Goal: Information Seeking & Learning: Compare options

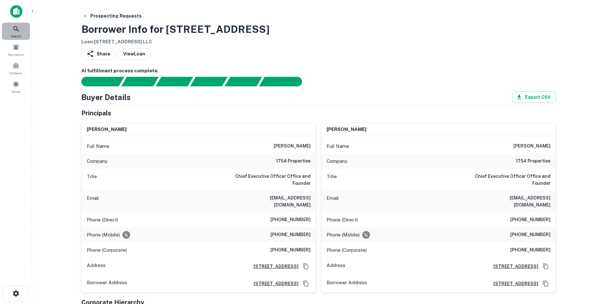
click at [17, 31] on icon at bounding box center [16, 29] width 8 height 8
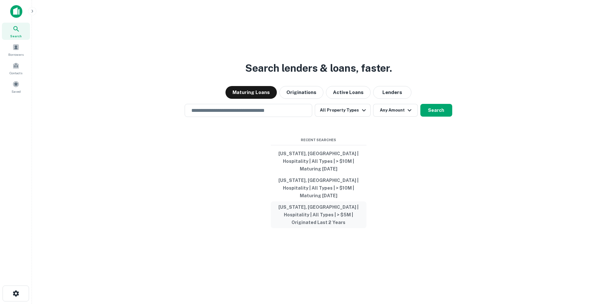
click at [317, 212] on button "Florida, USA | Hospitality | All Types | > $5M | Originated Last 2 Years" at bounding box center [319, 214] width 96 height 27
type input "**********"
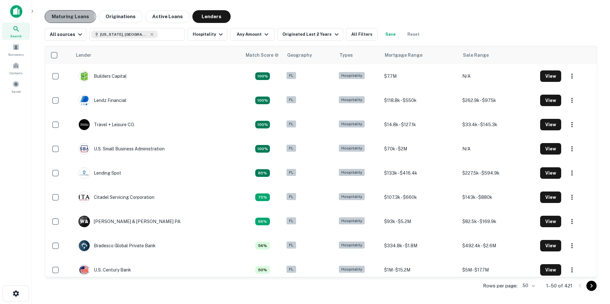
click at [54, 17] on button "Maturing Loans" at bounding box center [70, 16] width 51 height 13
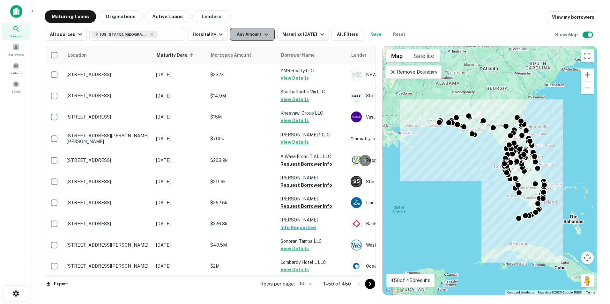
click at [255, 35] on button "Any Amount" at bounding box center [252, 34] width 45 height 13
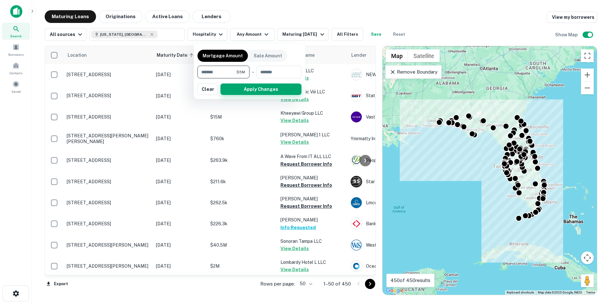
type input "*******"
click at [250, 89] on button "Apply Changes" at bounding box center [260, 89] width 81 height 11
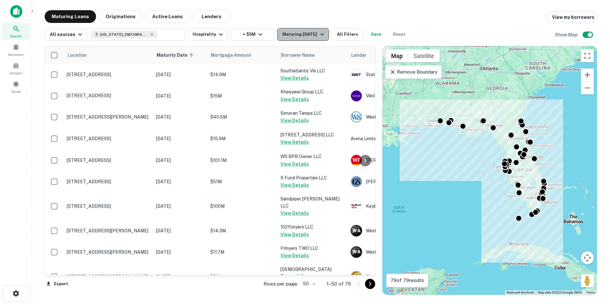
click at [319, 36] on icon "button" at bounding box center [322, 35] width 8 height 8
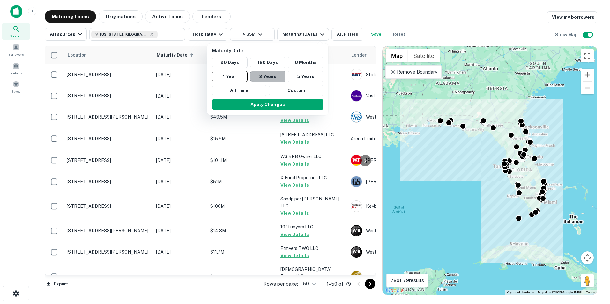
click at [266, 73] on button "2 Years" at bounding box center [267, 76] width 35 height 11
click at [270, 105] on button "Apply Changes" at bounding box center [270, 104] width 111 height 11
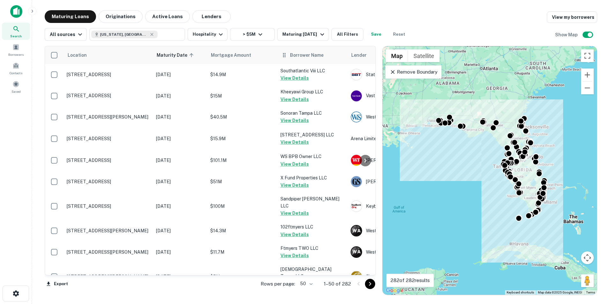
click at [306, 55] on span "Borrower Name" at bounding box center [306, 55] width 33 height 8
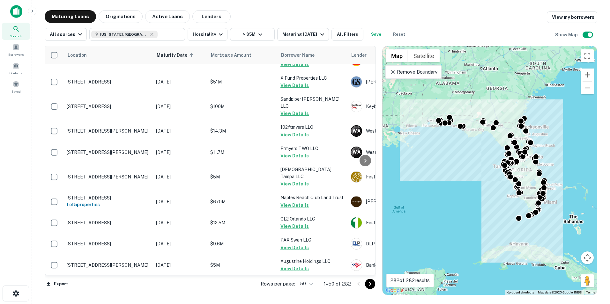
scroll to position [121, 0]
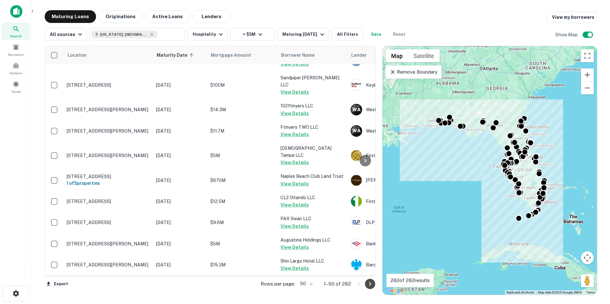
click at [369, 287] on icon "Go to next page" at bounding box center [370, 284] width 8 height 8
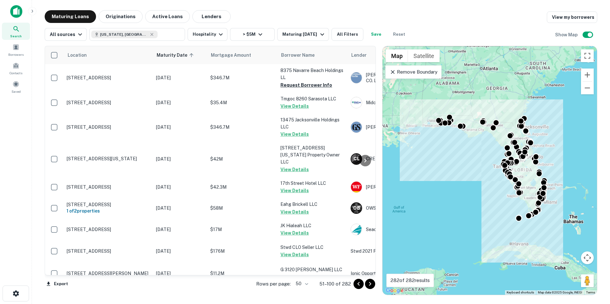
scroll to position [914, 0]
click at [371, 286] on icon "Go to next page" at bounding box center [370, 284] width 8 height 8
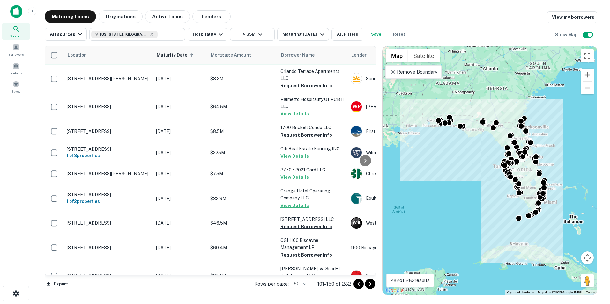
scroll to position [159, 0]
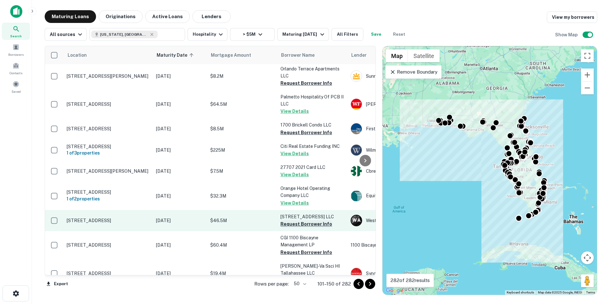
click at [311, 220] on button "Request Borrower Info" at bounding box center [306, 224] width 52 height 8
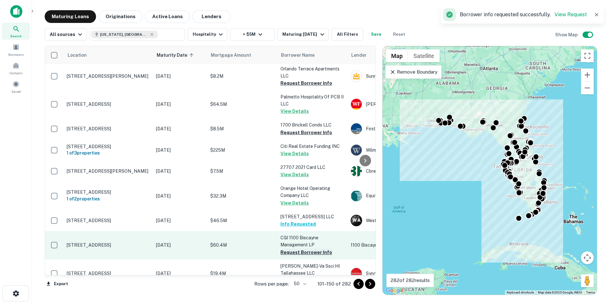
click at [303, 249] on button "Request Borrower Info" at bounding box center [306, 253] width 52 height 8
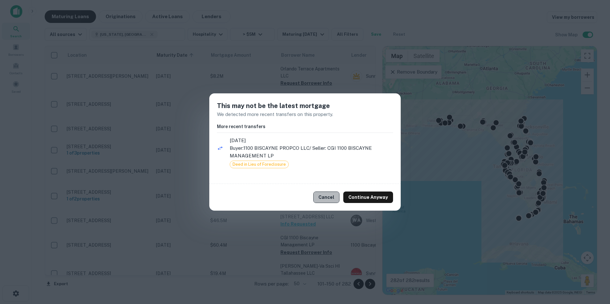
click at [330, 195] on button "Cancel" at bounding box center [326, 197] width 26 height 11
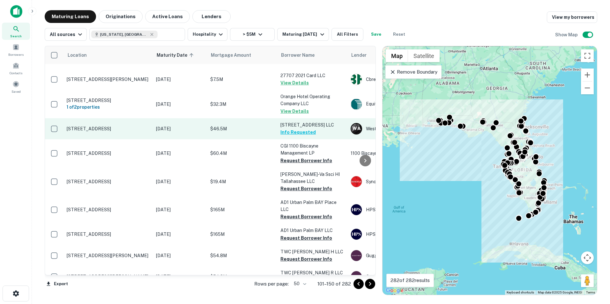
scroll to position [251, 0]
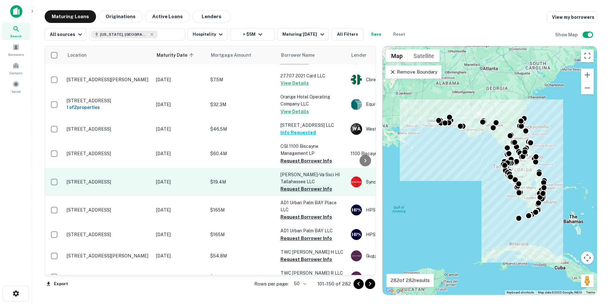
click at [304, 185] on button "Request Borrower Info" at bounding box center [306, 189] width 52 height 8
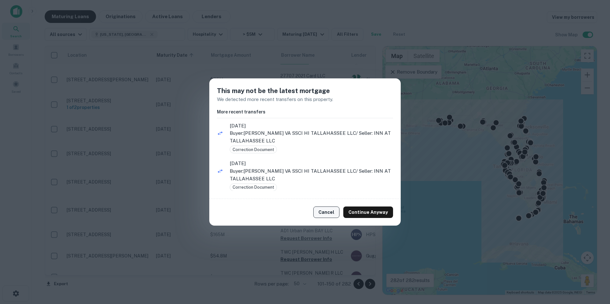
click at [320, 210] on button "Cancel" at bounding box center [326, 212] width 26 height 11
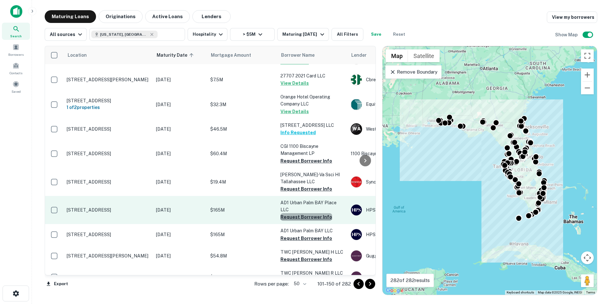
click at [317, 213] on button "Request Borrower Info" at bounding box center [306, 217] width 52 height 8
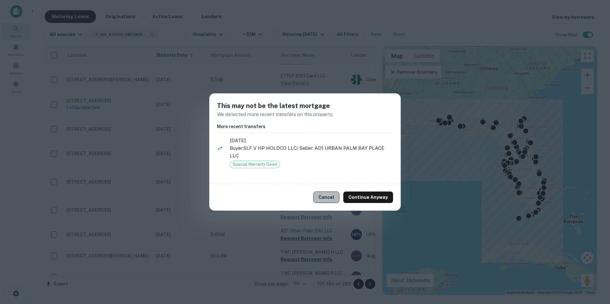
click at [317, 195] on button "Cancel" at bounding box center [326, 197] width 26 height 11
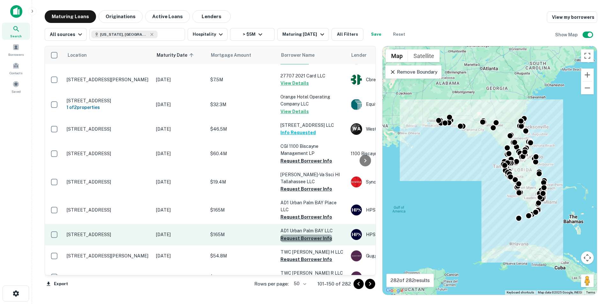
click at [306, 235] on button "Request Borrower Info" at bounding box center [306, 239] width 52 height 8
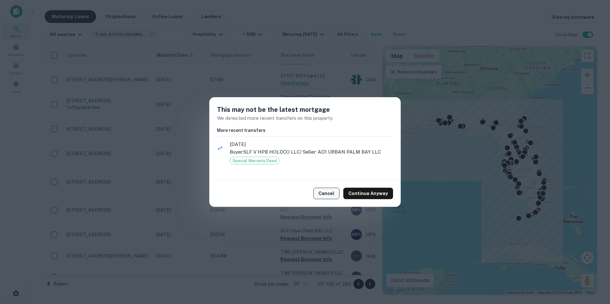
click at [324, 195] on button "Cancel" at bounding box center [326, 193] width 26 height 11
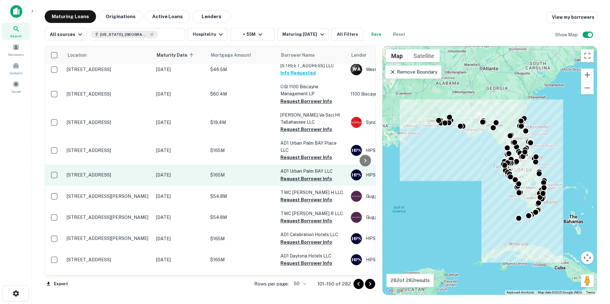
scroll to position [318, 0]
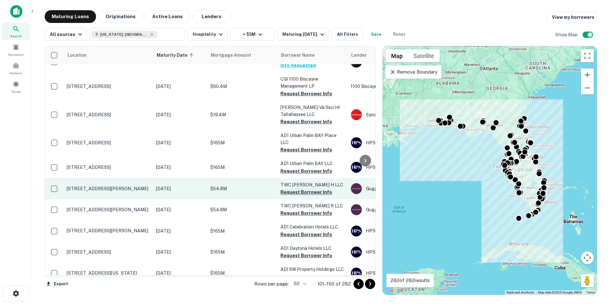
click at [296, 188] on button "Request Borrower Info" at bounding box center [306, 192] width 52 height 8
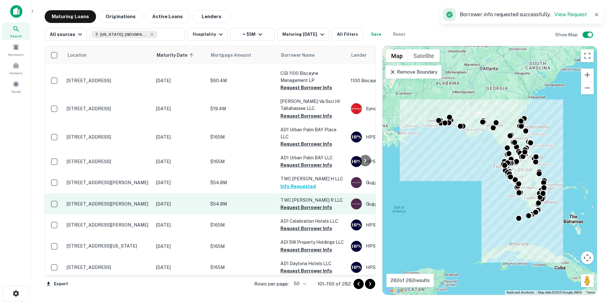
scroll to position [319, 0]
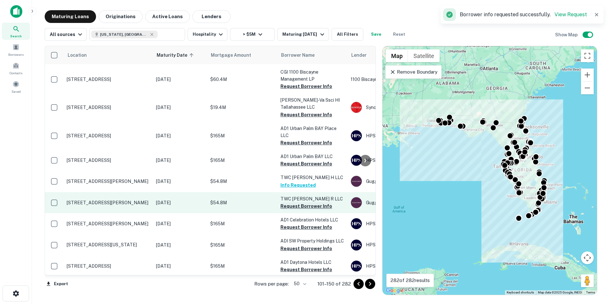
click at [294, 202] on button "Request Borrower Info" at bounding box center [306, 206] width 52 height 8
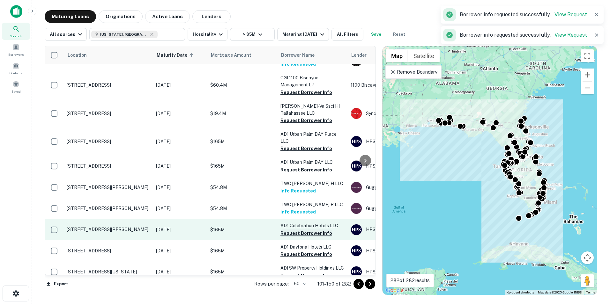
scroll to position [318, 0]
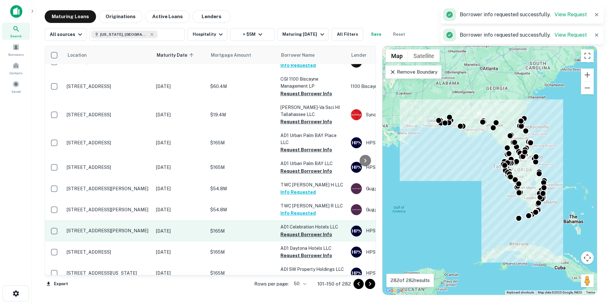
click at [288, 231] on button "Request Borrower Info" at bounding box center [306, 235] width 52 height 8
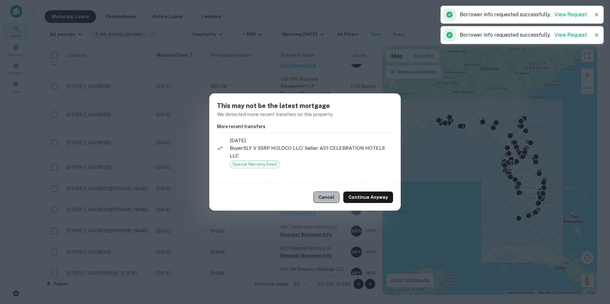
click at [324, 199] on button "Cancel" at bounding box center [326, 197] width 26 height 11
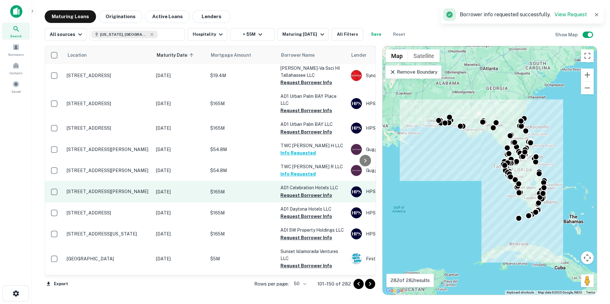
scroll to position [370, 0]
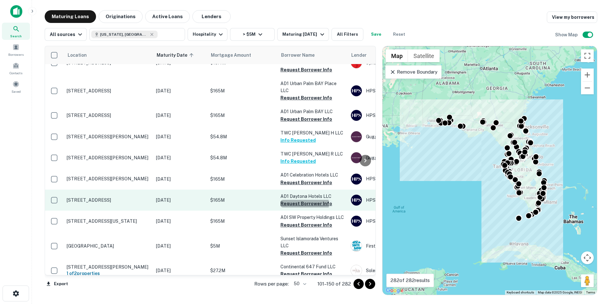
click at [301, 200] on button "Request Borrower Info" at bounding box center [306, 204] width 52 height 8
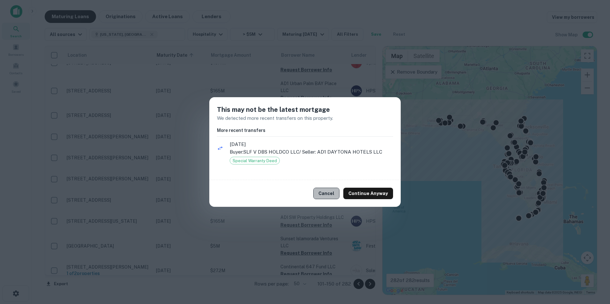
click at [323, 198] on button "Cancel" at bounding box center [326, 193] width 26 height 11
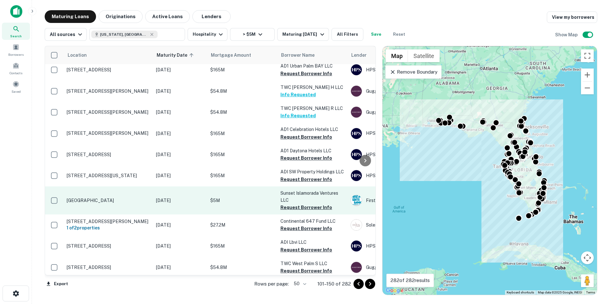
scroll to position [418, 0]
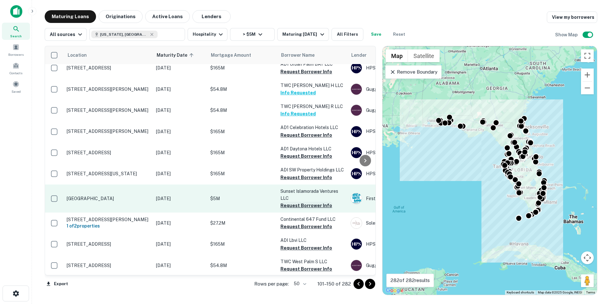
click at [307, 202] on button "Request Borrower Info" at bounding box center [306, 206] width 52 height 8
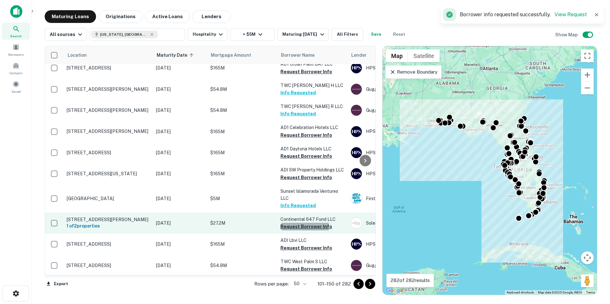
click at [303, 223] on button "Request Borrower Info" at bounding box center [306, 227] width 52 height 8
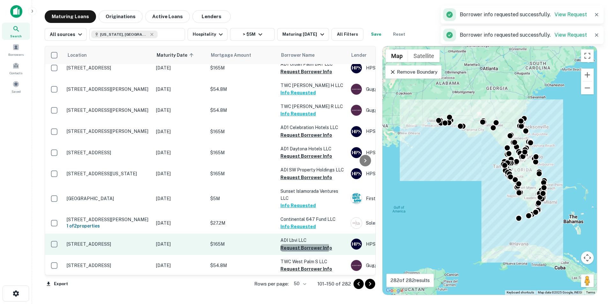
click at [300, 244] on button "Request Borrower Info" at bounding box center [306, 248] width 52 height 8
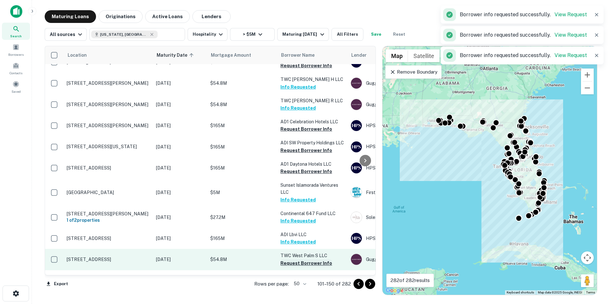
scroll to position [419, 0]
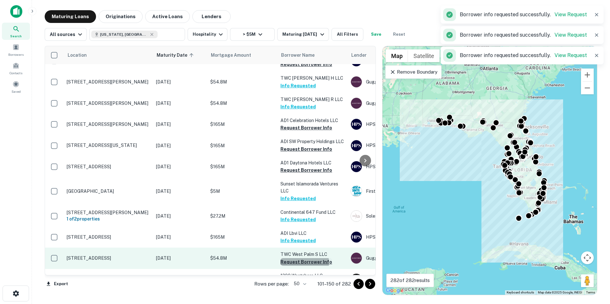
click at [298, 258] on button "Request Borrower Info" at bounding box center [306, 262] width 52 height 8
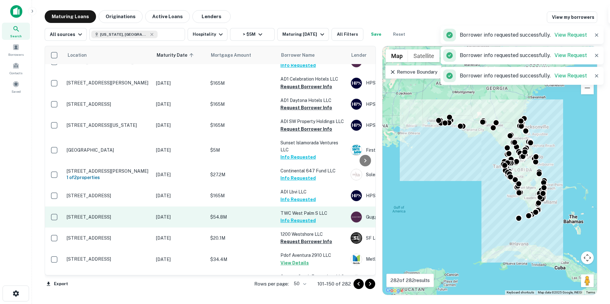
scroll to position [466, 0]
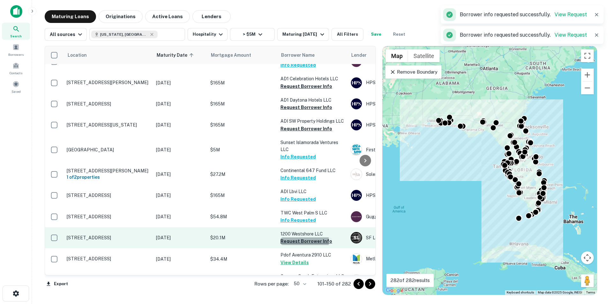
click at [298, 238] on button "Request Borrower Info" at bounding box center [306, 242] width 52 height 8
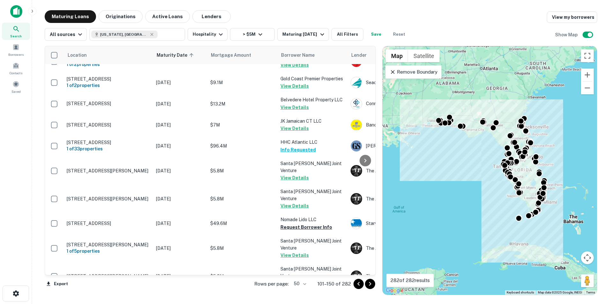
scroll to position [791, 0]
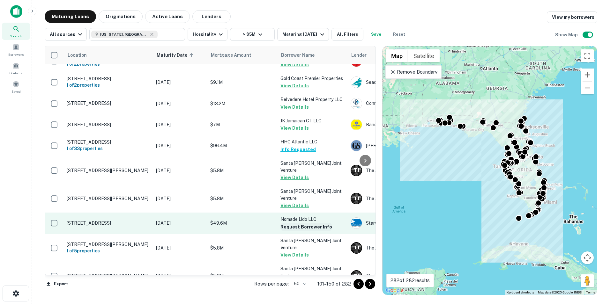
click at [308, 223] on button "Request Borrower Info" at bounding box center [306, 227] width 52 height 8
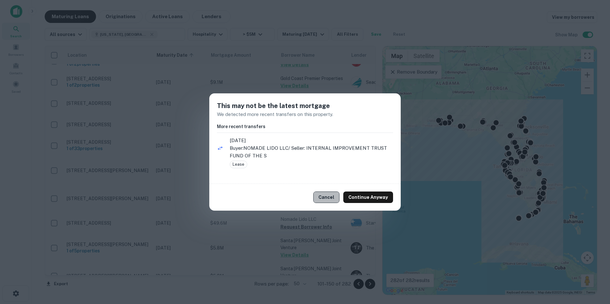
click at [332, 199] on button "Cancel" at bounding box center [326, 197] width 26 height 11
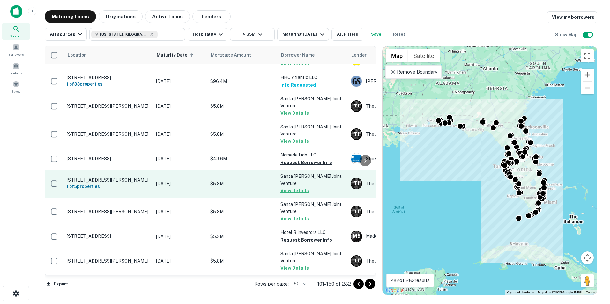
scroll to position [860, 0]
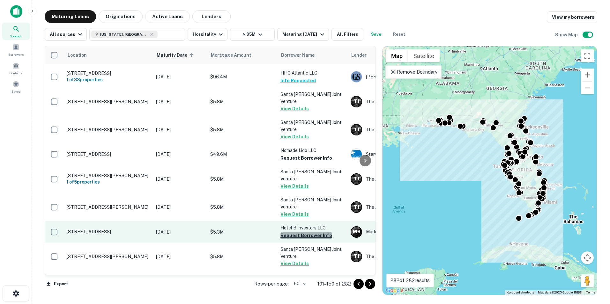
click at [311, 232] on button "Request Borrower Info" at bounding box center [306, 236] width 52 height 8
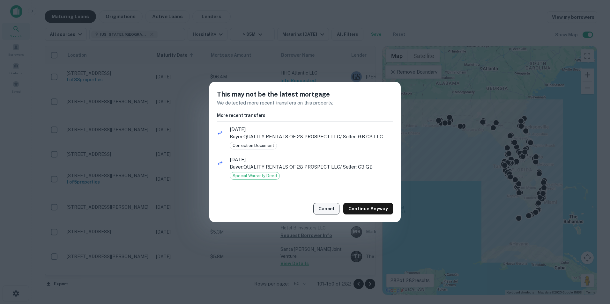
click at [319, 208] on button "Cancel" at bounding box center [326, 208] width 26 height 11
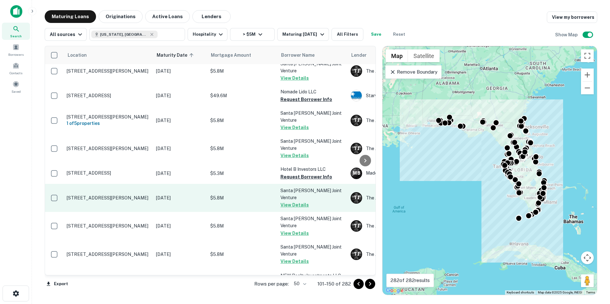
scroll to position [926, 0]
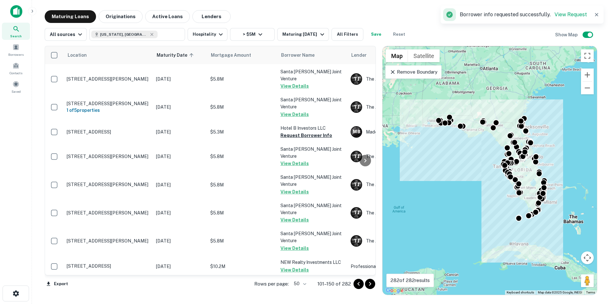
scroll to position [927, 0]
click at [305, 287] on button "View Details" at bounding box center [294, 291] width 28 height 8
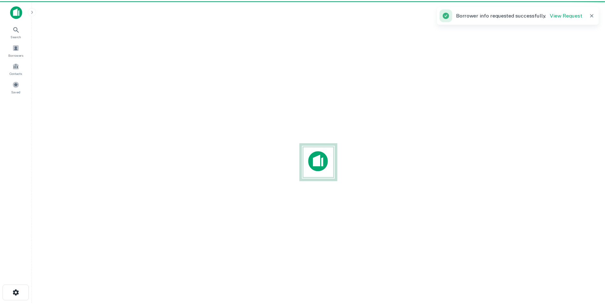
scroll to position [10, 0]
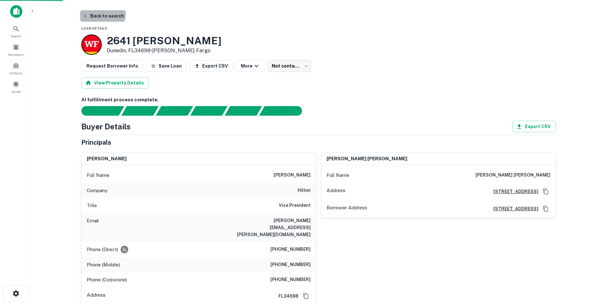
click at [102, 14] on button "Back to search" at bounding box center [103, 15] width 47 height 11
click at [84, 16] on icon "button" at bounding box center [85, 15] width 5 height 5
click at [20, 30] on icon at bounding box center [16, 29] width 8 height 8
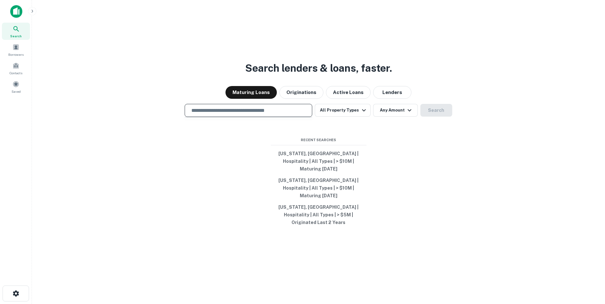
click at [285, 114] on input "text" at bounding box center [248, 110] width 122 height 7
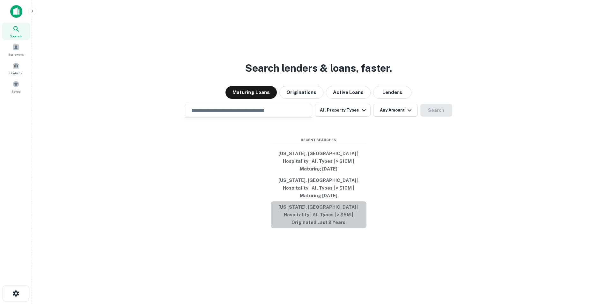
click at [328, 211] on button "Florida, USA | Hospitality | All Types | > $5M | Originated Last 2 Years" at bounding box center [319, 214] width 96 height 27
type input "**********"
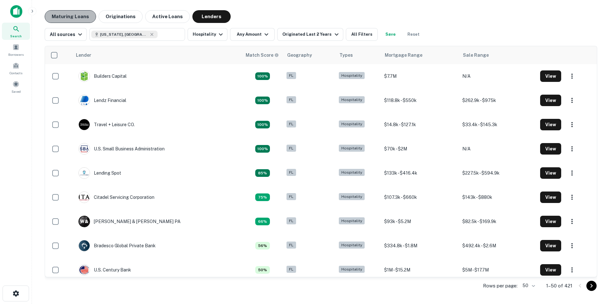
click at [70, 18] on button "Maturing Loans" at bounding box center [70, 16] width 51 height 13
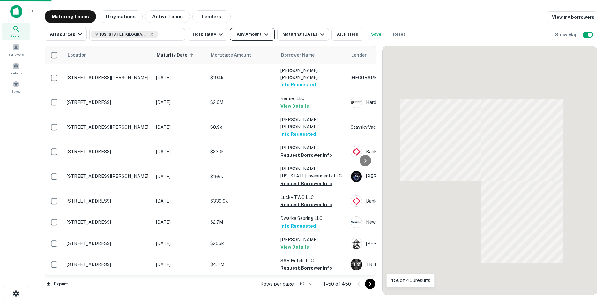
scroll to position [898, 0]
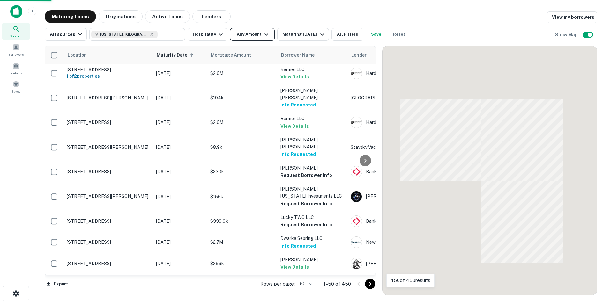
click at [259, 35] on button "Any Amount" at bounding box center [252, 34] width 45 height 13
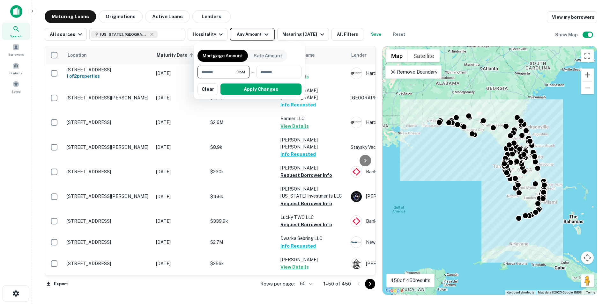
type input "*******"
click at [284, 89] on button "Apply Changes" at bounding box center [260, 89] width 81 height 11
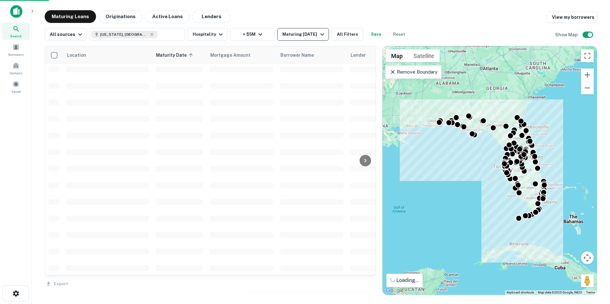
scroll to position [927, 0]
click at [319, 37] on icon "button" at bounding box center [322, 35] width 8 height 8
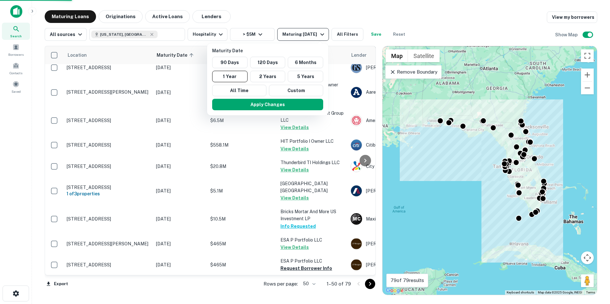
scroll to position [922, 0]
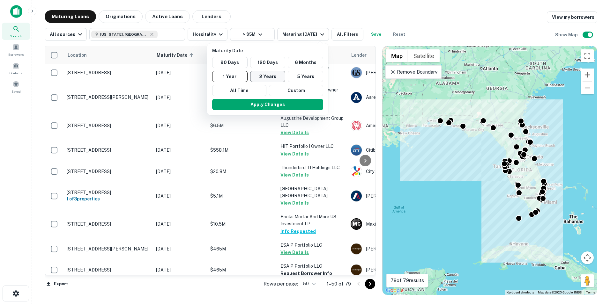
click at [262, 78] on button "2 Years" at bounding box center [267, 76] width 35 height 11
click at [263, 104] on button "Apply Changes" at bounding box center [270, 104] width 111 height 11
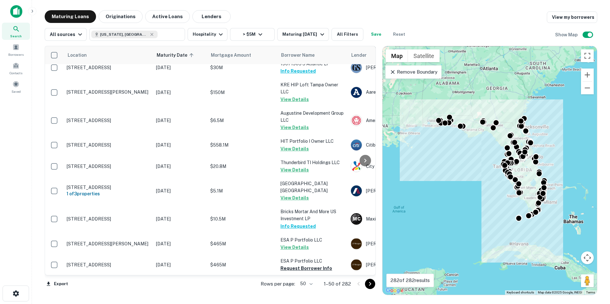
scroll to position [922, 0]
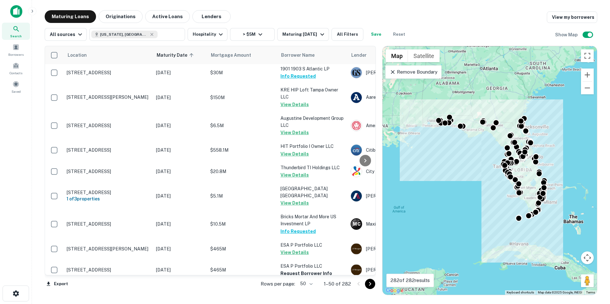
click at [369, 286] on icon "Go to next page" at bounding box center [370, 284] width 8 height 8
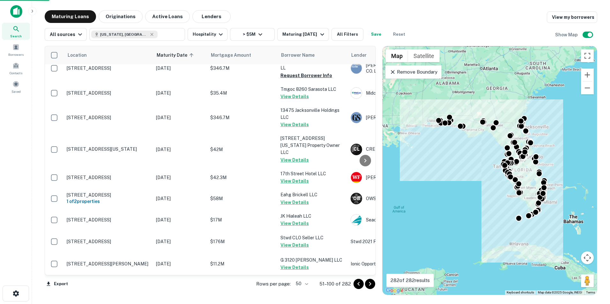
scroll to position [914, 0]
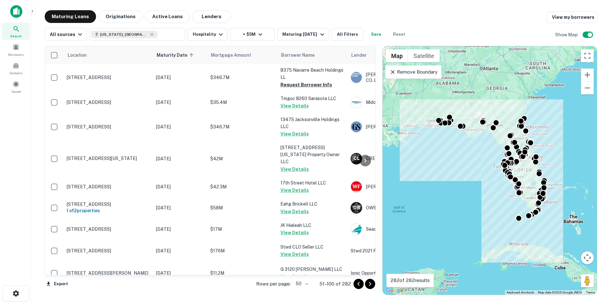
click at [369, 286] on icon "Go to next page" at bounding box center [370, 284] width 8 height 8
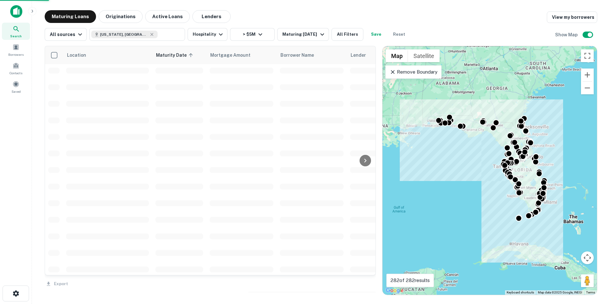
scroll to position [927, 0]
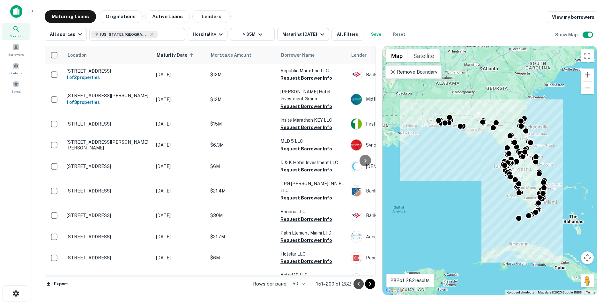
click at [357, 286] on icon "Go to previous page" at bounding box center [359, 284] width 8 height 8
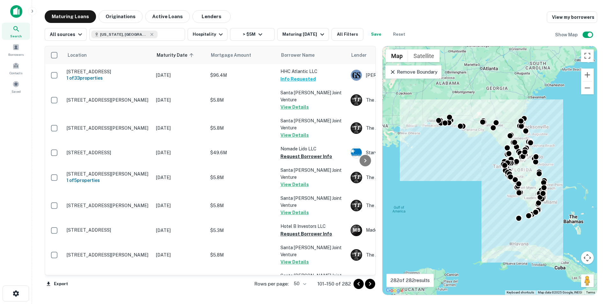
scroll to position [926, 0]
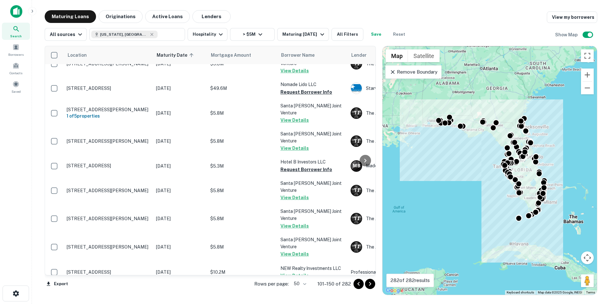
click at [369, 285] on icon "Go to next page" at bounding box center [370, 284] width 8 height 8
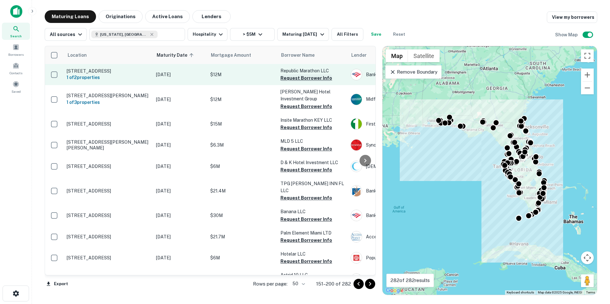
click at [305, 77] on button "Request Borrower Info" at bounding box center [306, 78] width 52 height 8
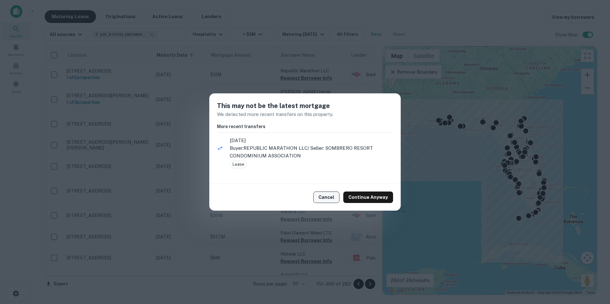
click at [333, 196] on button "Cancel" at bounding box center [326, 197] width 26 height 11
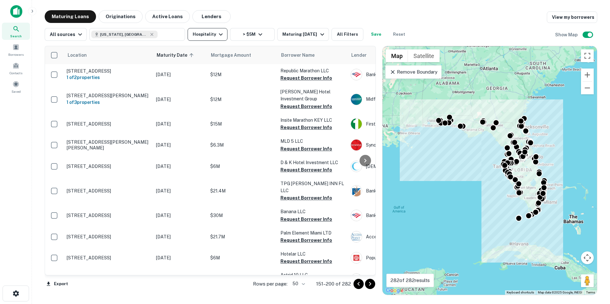
click at [209, 31] on button "Hospitality" at bounding box center [207, 34] width 40 height 13
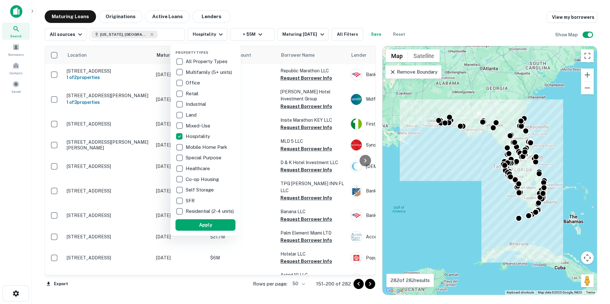
click at [352, 32] on div at bounding box center [305, 152] width 610 height 304
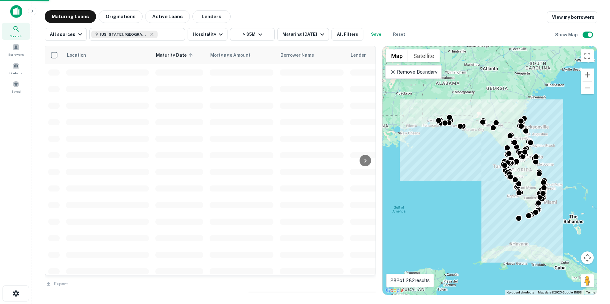
click at [348, 34] on div "Property Types All Property Types Multifamily (5+ units) Office Retail Industri…" at bounding box center [305, 152] width 610 height 304
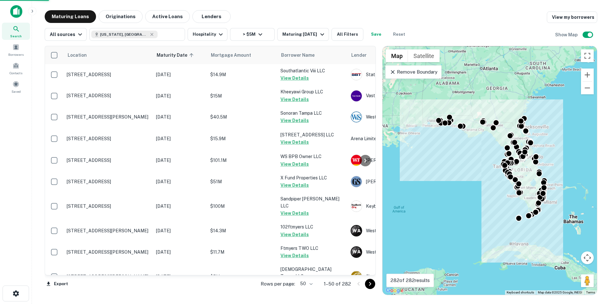
click at [348, 33] on button "All Filters" at bounding box center [347, 34] width 32 height 13
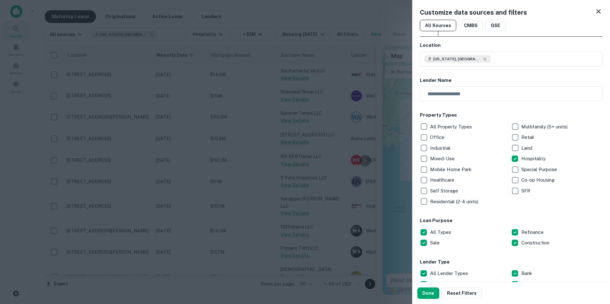
click at [594, 13] on icon at bounding box center [598, 12] width 8 height 8
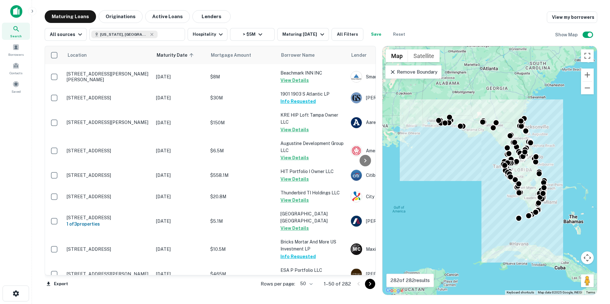
scroll to position [922, 0]
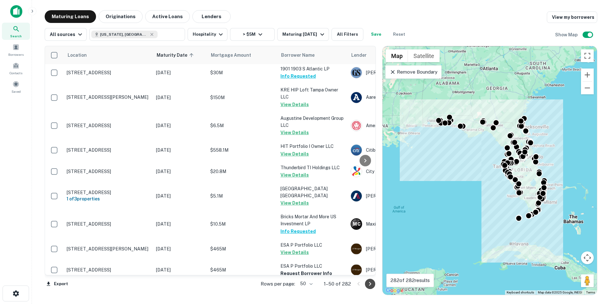
click at [368, 282] on icon "Go to next page" at bounding box center [370, 284] width 8 height 8
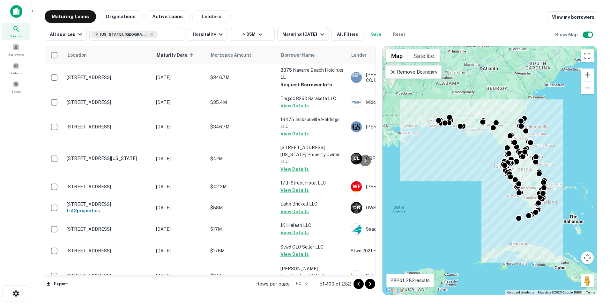
scroll to position [912, 0]
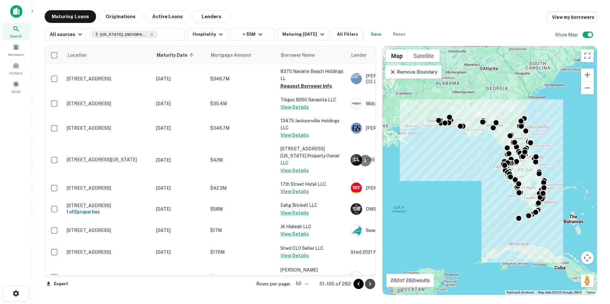
click at [370, 283] on icon "Go to next page" at bounding box center [370, 284] width 2 height 4
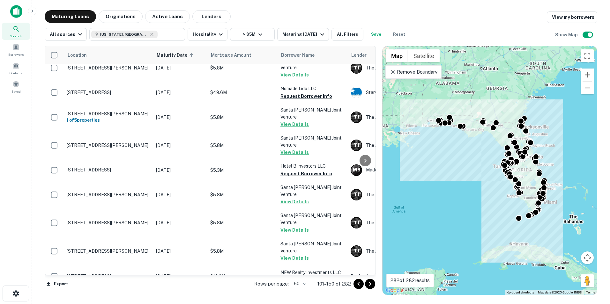
scroll to position [926, 0]
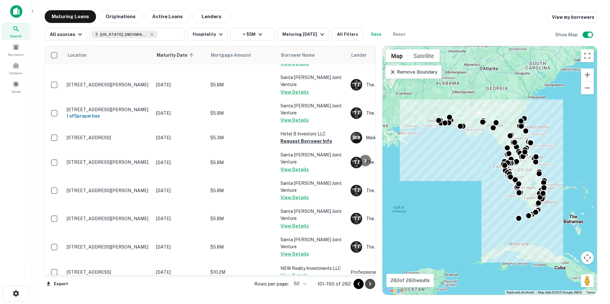
click at [370, 284] on icon "Go to next page" at bounding box center [370, 284] width 8 height 8
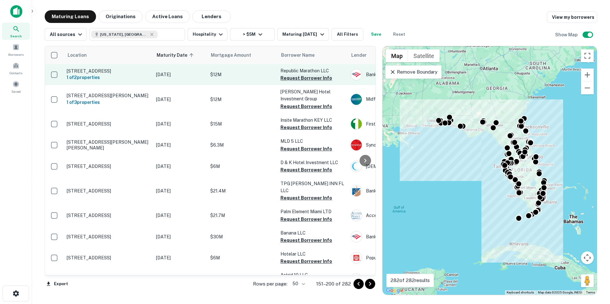
click at [313, 78] on button "Request Borrower Info" at bounding box center [306, 78] width 52 height 8
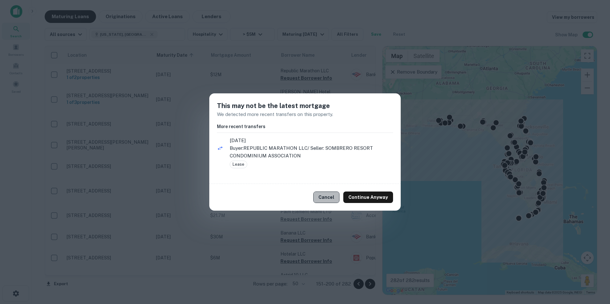
click at [336, 199] on button "Cancel" at bounding box center [326, 197] width 26 height 11
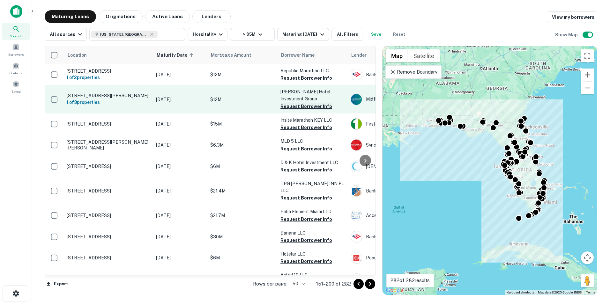
click at [315, 108] on button "Request Borrower Info" at bounding box center [306, 107] width 52 height 8
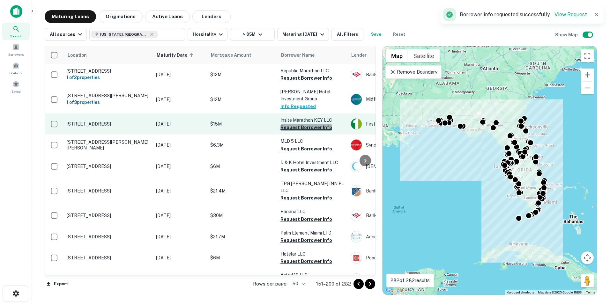
click at [308, 126] on button "Request Borrower Info" at bounding box center [306, 128] width 52 height 8
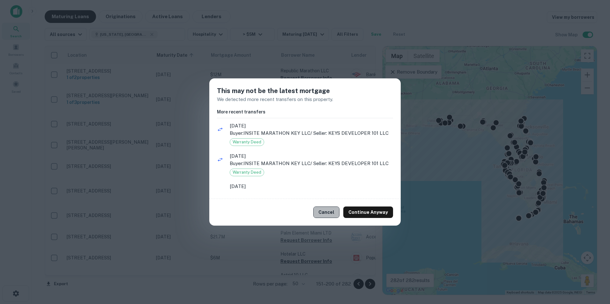
click at [328, 209] on button "Cancel" at bounding box center [326, 212] width 26 height 11
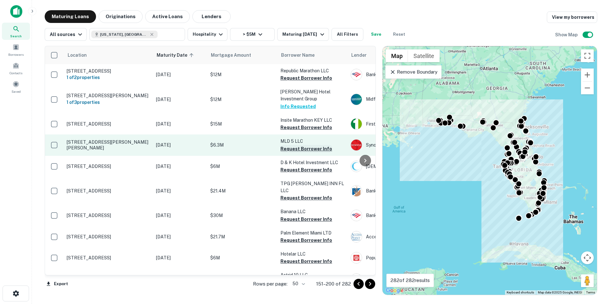
click at [303, 151] on button "Request Borrower Info" at bounding box center [306, 149] width 52 height 8
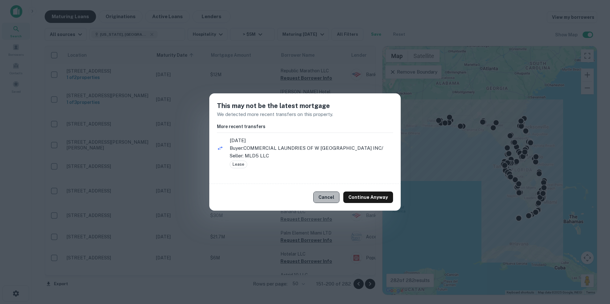
click at [330, 194] on button "Cancel" at bounding box center [326, 197] width 26 height 11
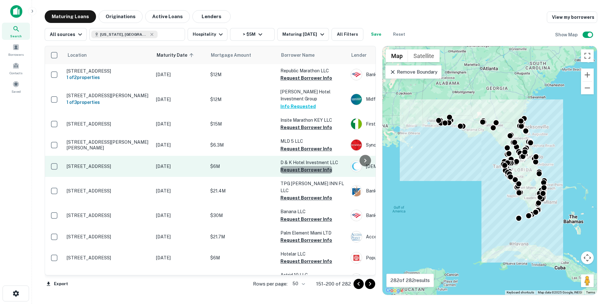
click at [307, 170] on button "Request Borrower Info" at bounding box center [306, 170] width 52 height 8
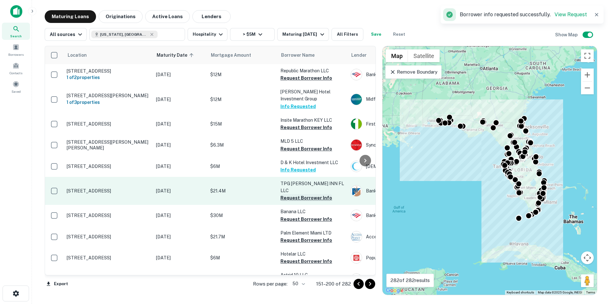
click at [304, 194] on button "Request Borrower Info" at bounding box center [306, 198] width 52 height 8
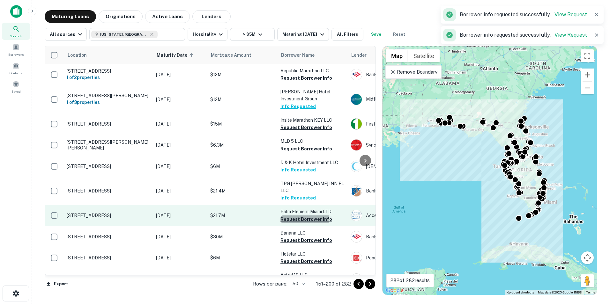
click at [299, 216] on button "Request Borrower Info" at bounding box center [306, 220] width 52 height 8
click at [297, 216] on button "Request Borrower Info" at bounding box center [306, 220] width 52 height 8
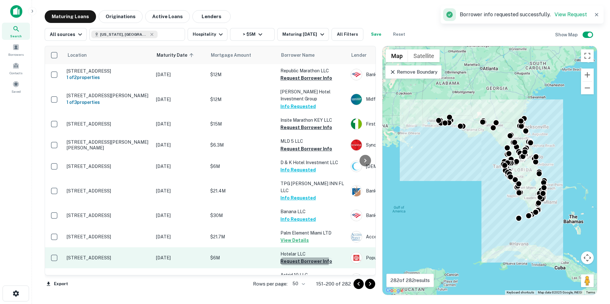
click at [295, 258] on button "Request Borrower Info" at bounding box center [306, 262] width 52 height 8
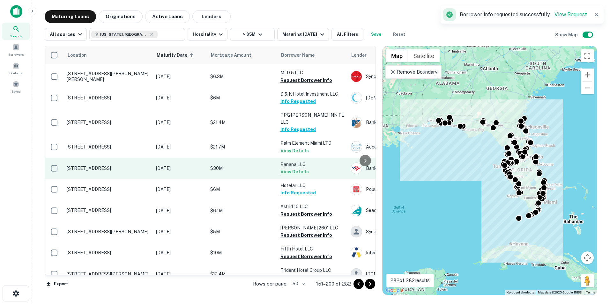
scroll to position [72, 0]
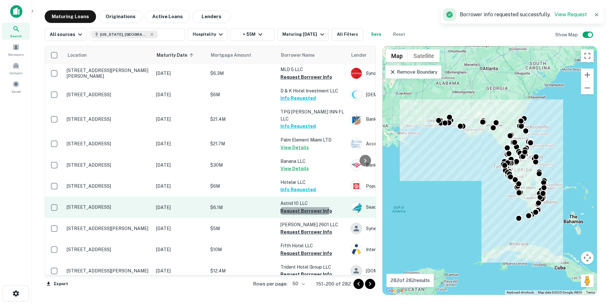
click at [302, 207] on button "Request Borrower Info" at bounding box center [306, 211] width 52 height 8
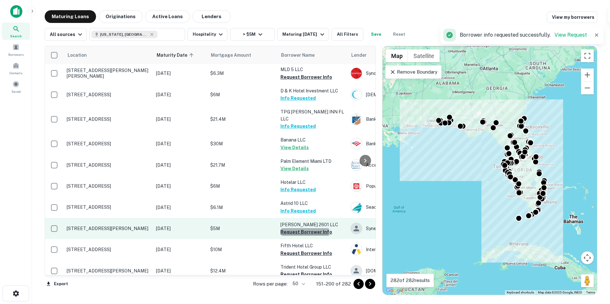
click at [301, 228] on button "Request Borrower Info" at bounding box center [306, 232] width 52 height 8
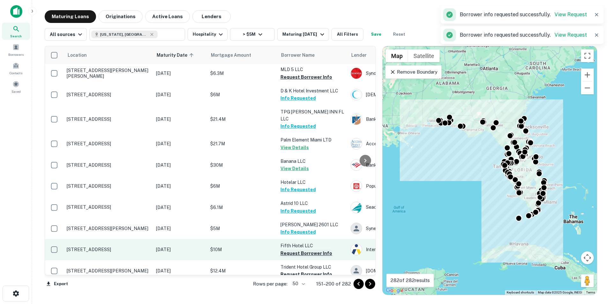
click at [297, 250] on button "Request Borrower Info" at bounding box center [306, 254] width 52 height 8
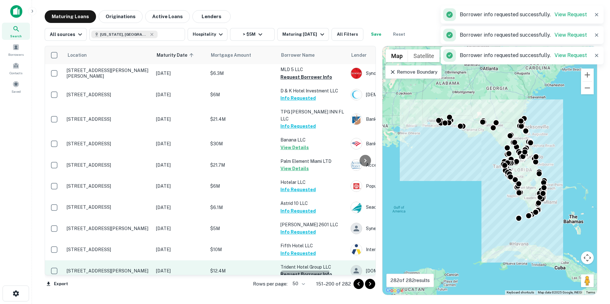
click at [299, 271] on button "Request Borrower Info" at bounding box center [306, 275] width 52 height 8
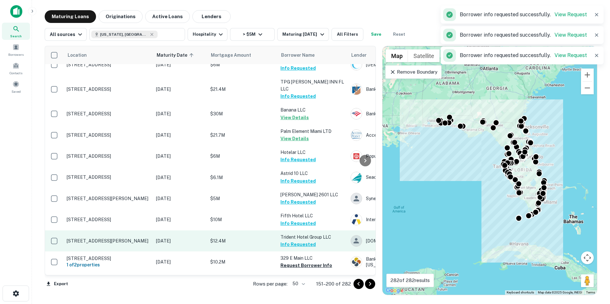
scroll to position [106, 0]
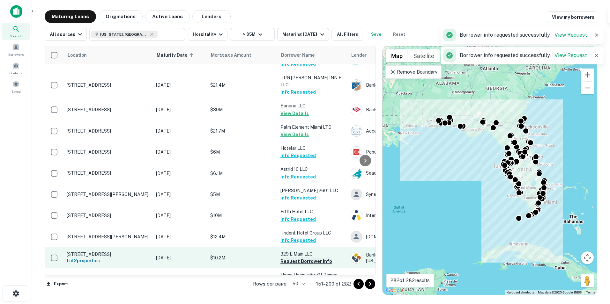
click at [302, 258] on button "Request Borrower Info" at bounding box center [306, 262] width 52 height 8
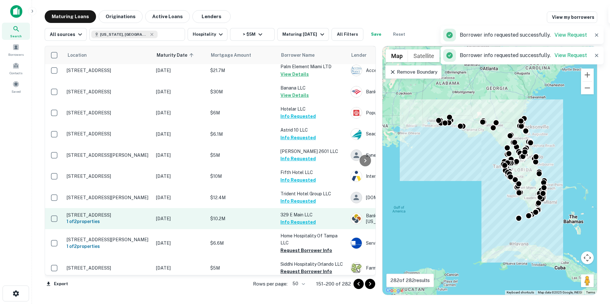
scroll to position [146, 0]
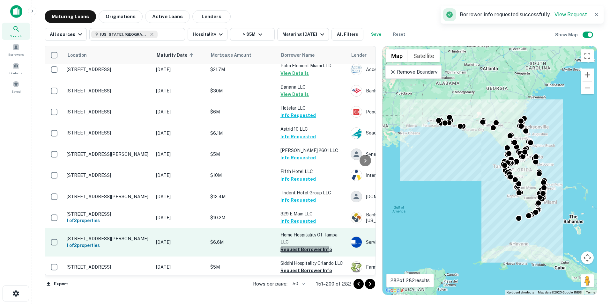
click at [301, 246] on button "Request Borrower Info" at bounding box center [306, 250] width 52 height 8
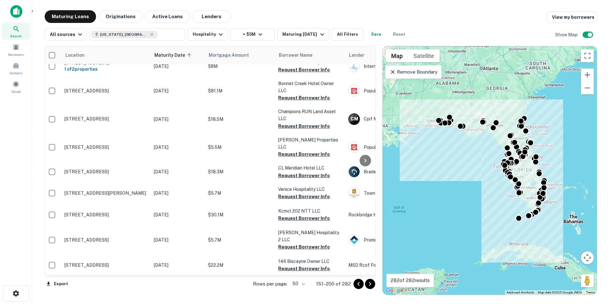
scroll to position [917, 2]
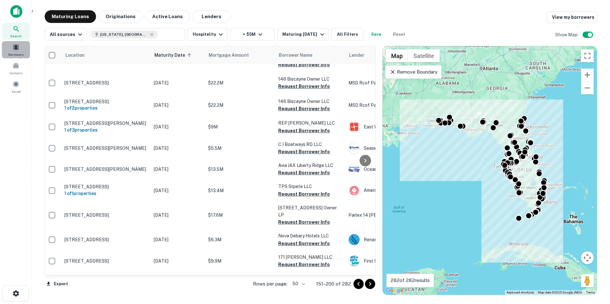
click at [17, 46] on span at bounding box center [15, 47] width 7 height 7
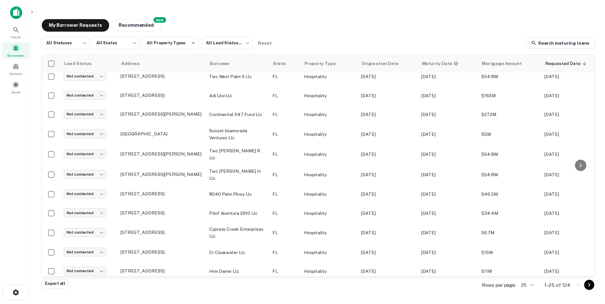
scroll to position [281, 0]
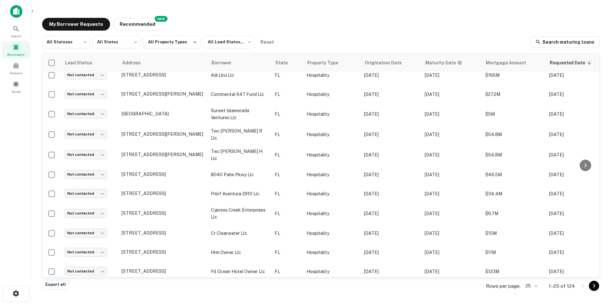
click at [19, 7] on img at bounding box center [16, 11] width 12 height 13
